Goal: Answer question/provide support

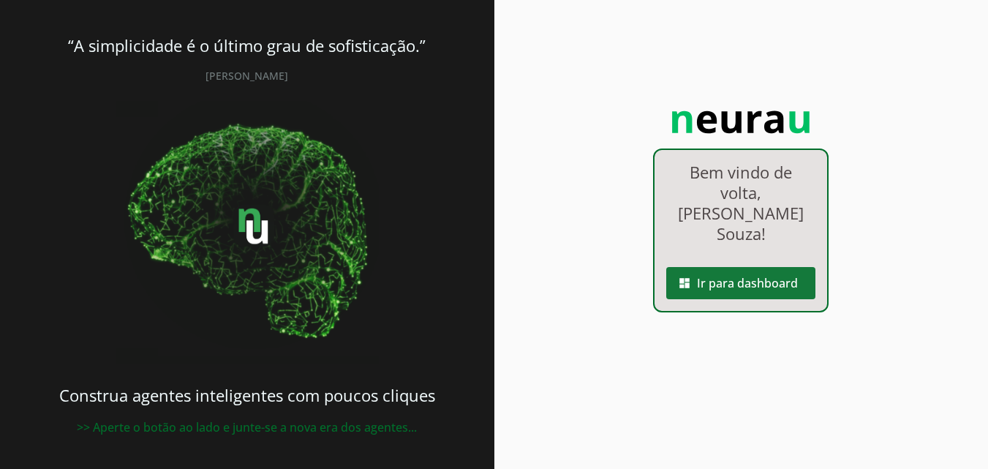
click at [764, 266] on span at bounding box center [740, 283] width 149 height 35
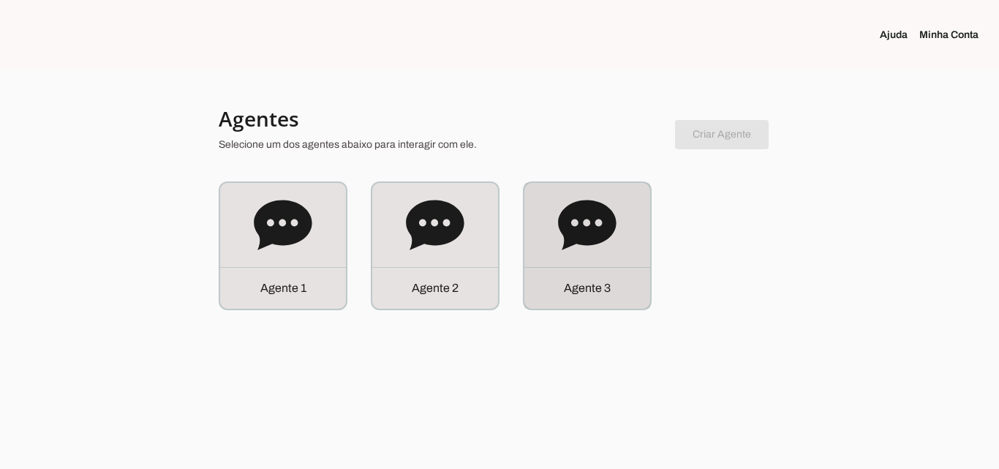
click at [534, 188] on div "Agente 3" at bounding box center [587, 246] width 126 height 126
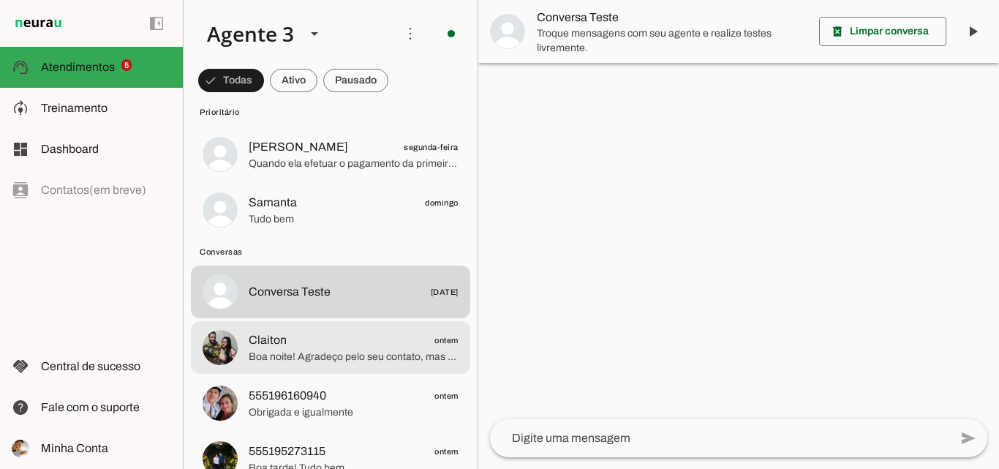
scroll to position [293, 0]
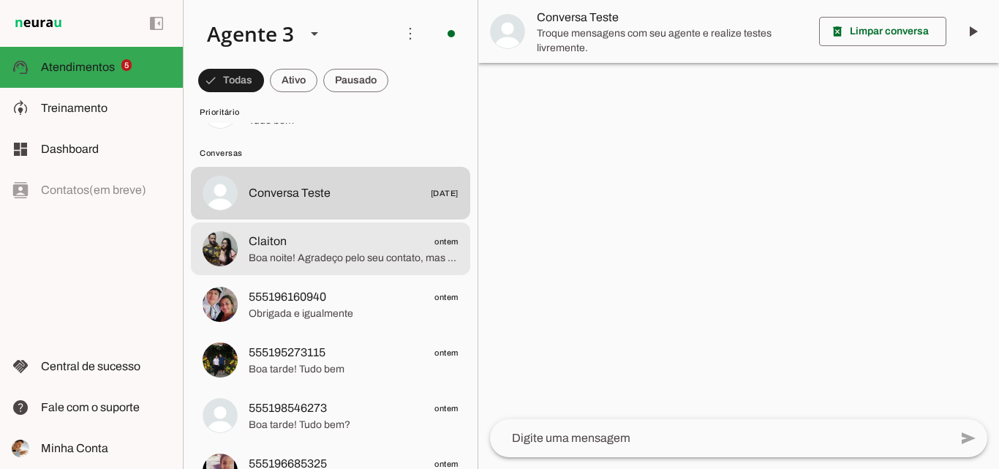
click at [365, 251] on span "Boa noite! Agradeço pelo seu contato, mas esse atendimento é exclusivo para con…" at bounding box center [354, 258] width 210 height 15
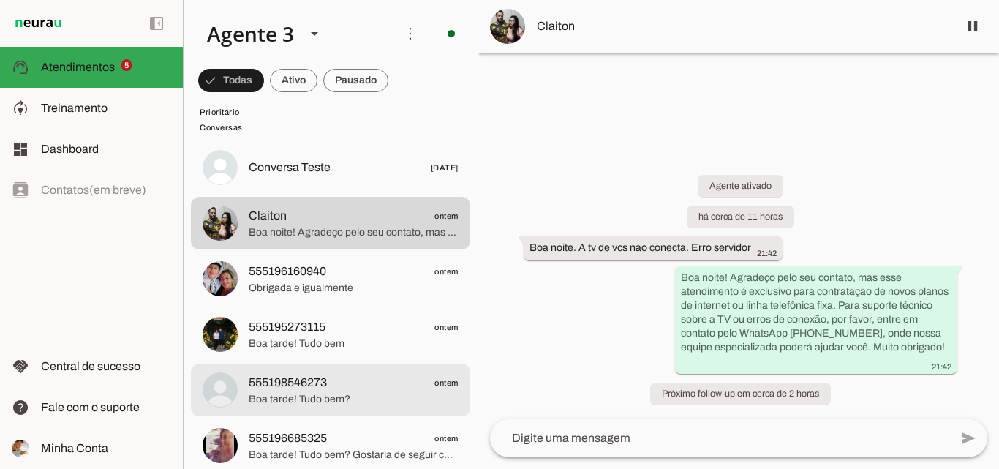
scroll to position [293, 0]
